Goal: Use online tool/utility: Utilize a website feature to perform a specific function

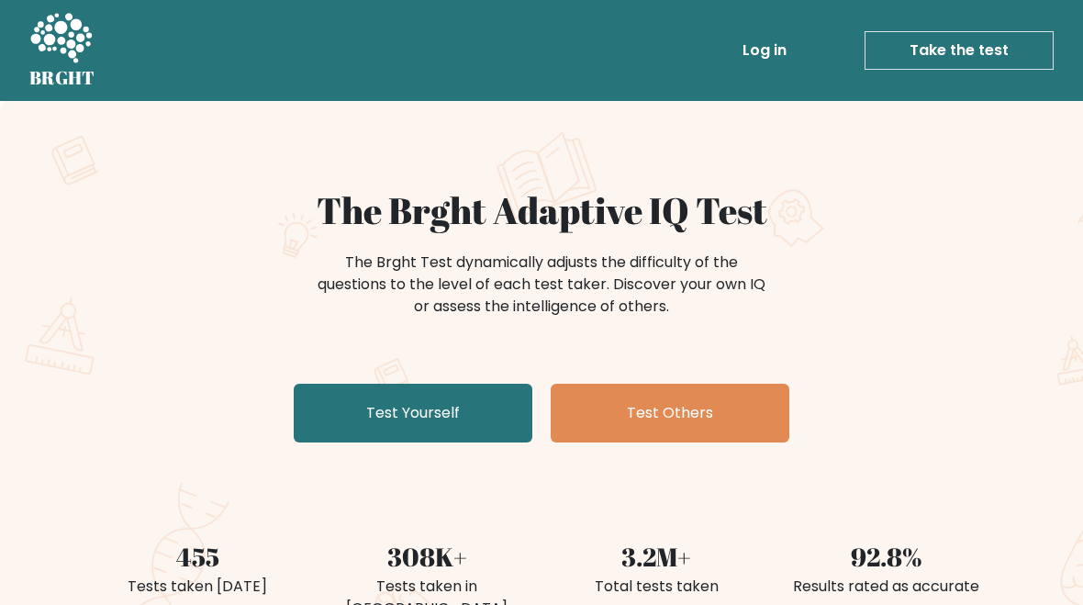
click at [432, 384] on link "Test Yourself" at bounding box center [413, 413] width 239 height 59
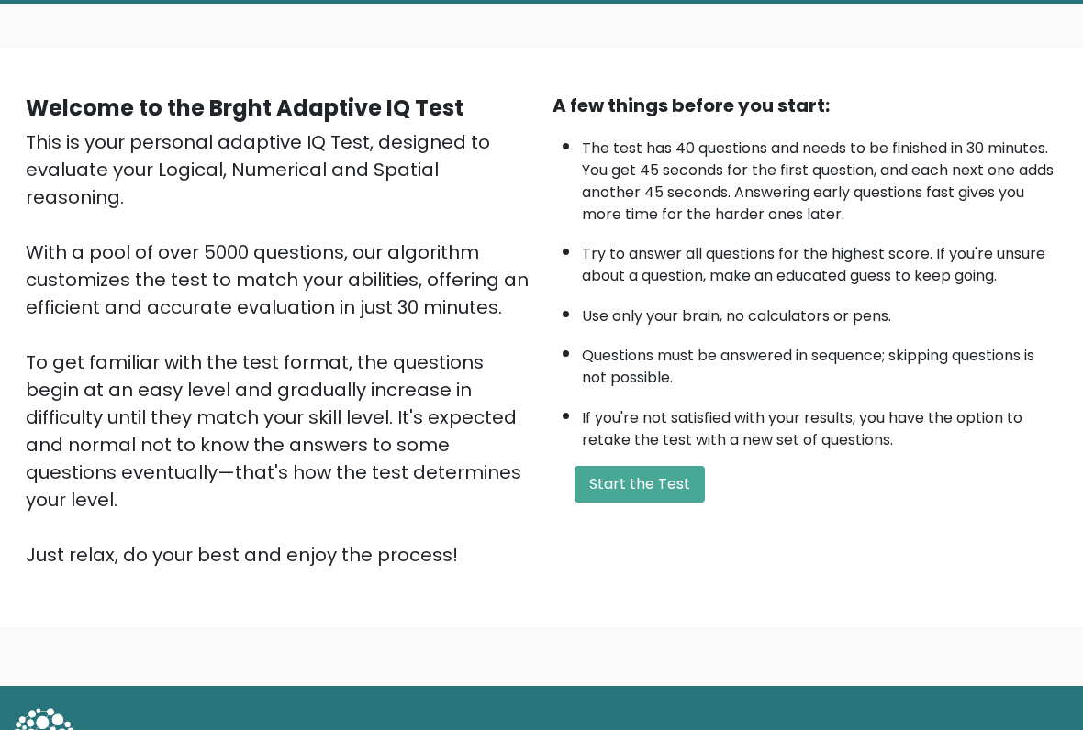
scroll to position [103, 0]
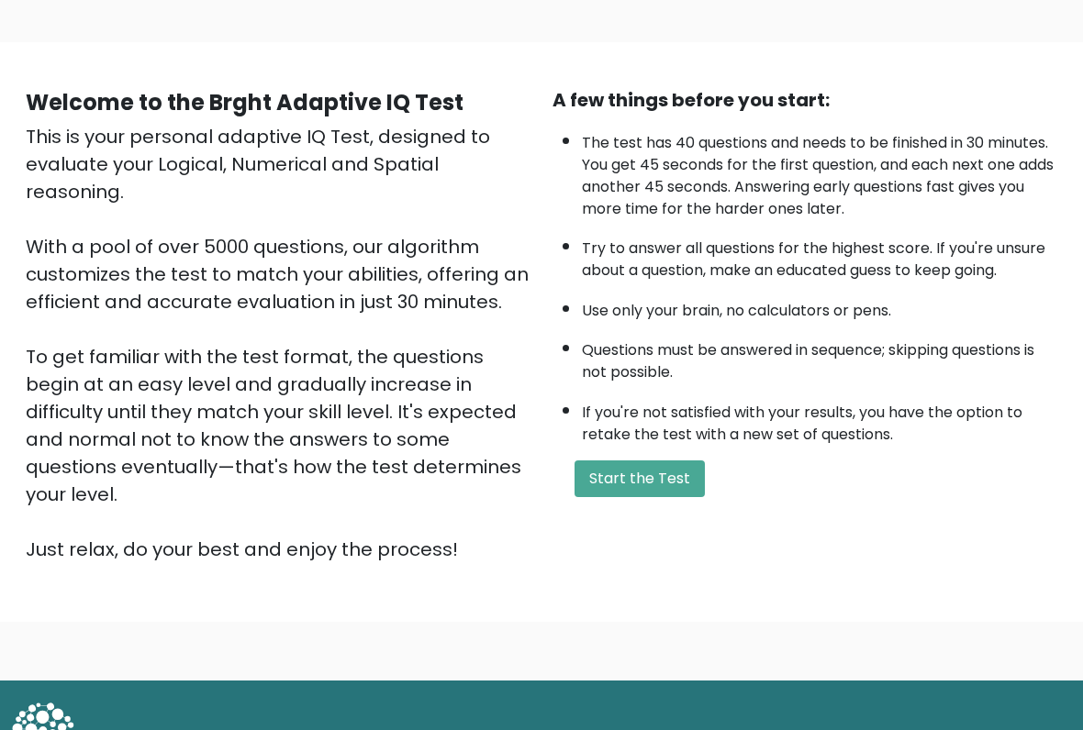
click at [678, 492] on button "Start the Test" at bounding box center [639, 479] width 130 height 37
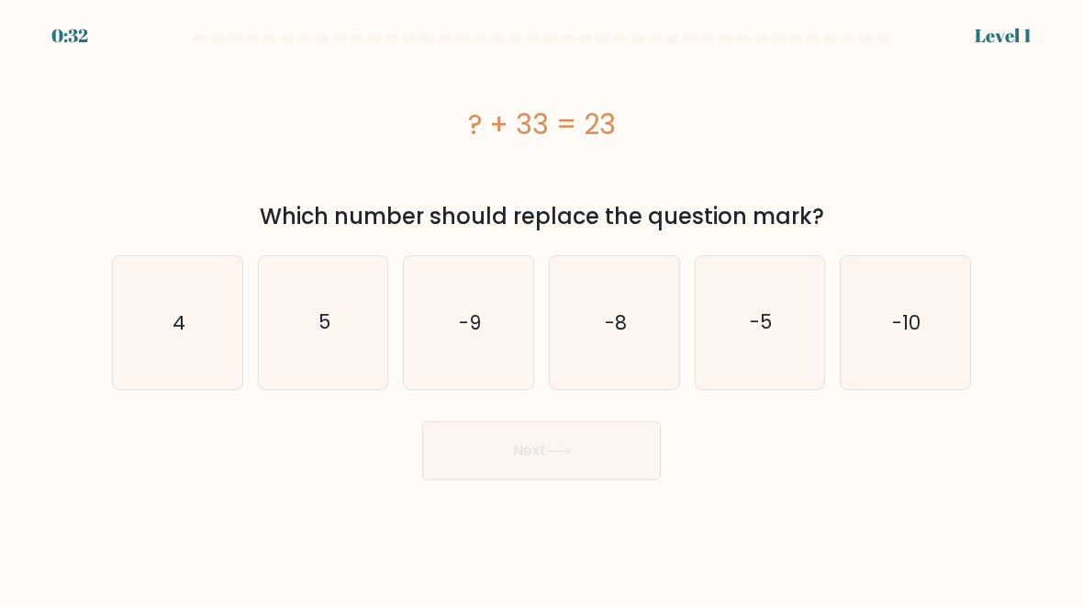
click at [918, 313] on text "-10" at bounding box center [907, 321] width 28 height 27
click at [542, 307] on input "f. -10" at bounding box center [541, 305] width 1 height 5
radio input "true"
click at [441, 445] on button "Next" at bounding box center [541, 450] width 239 height 59
